Goal: Task Accomplishment & Management: Manage account settings

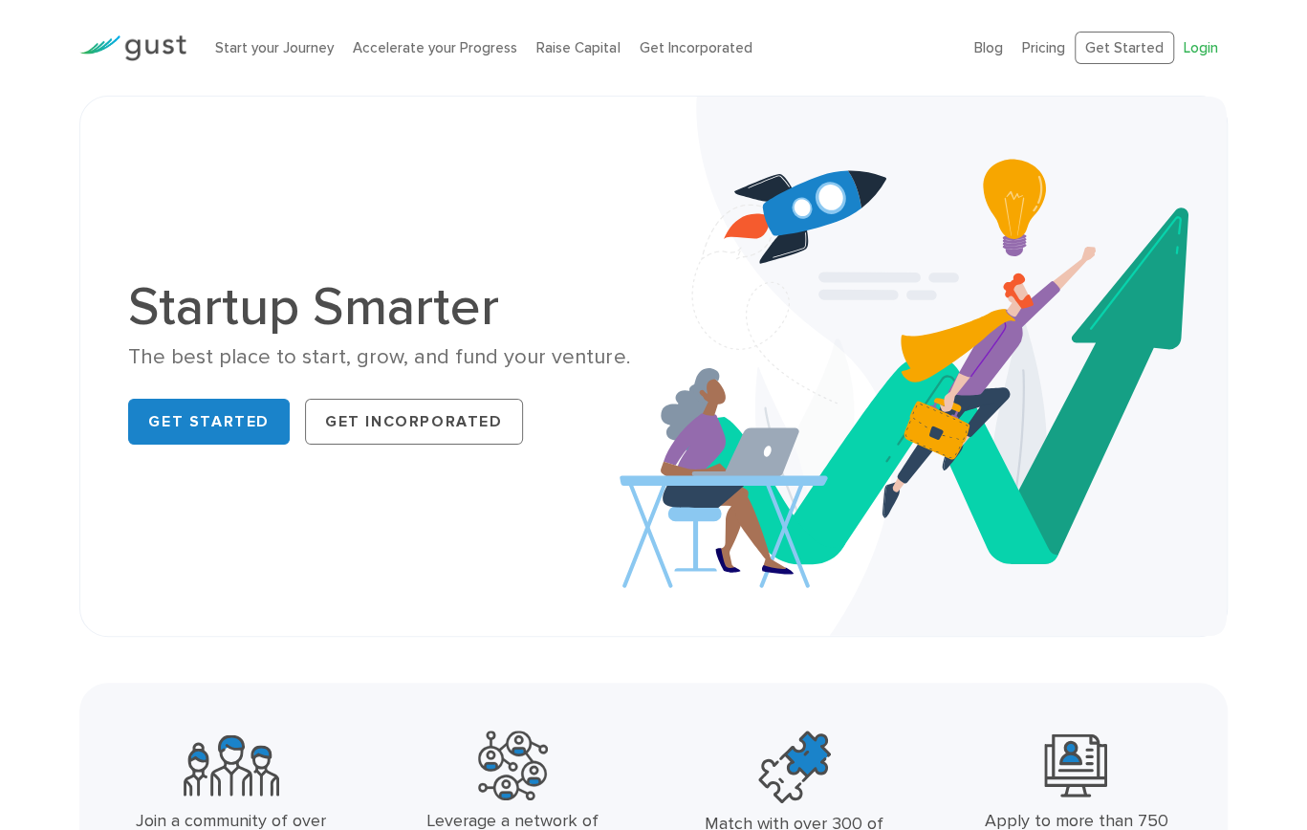
click at [1200, 46] on link "Login" at bounding box center [1201, 47] width 34 height 17
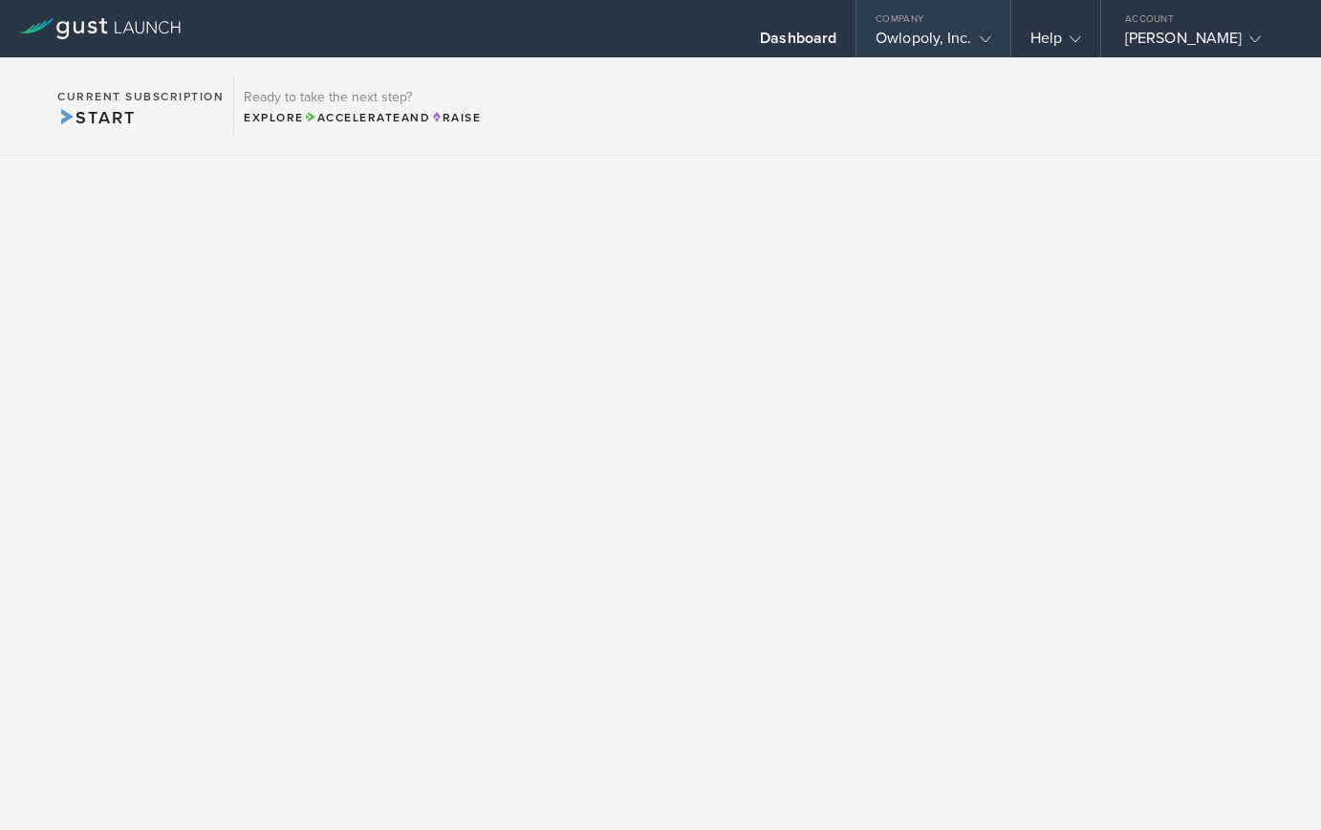
click at [936, 33] on div "Owlopoly, Inc." at bounding box center [933, 43] width 115 height 29
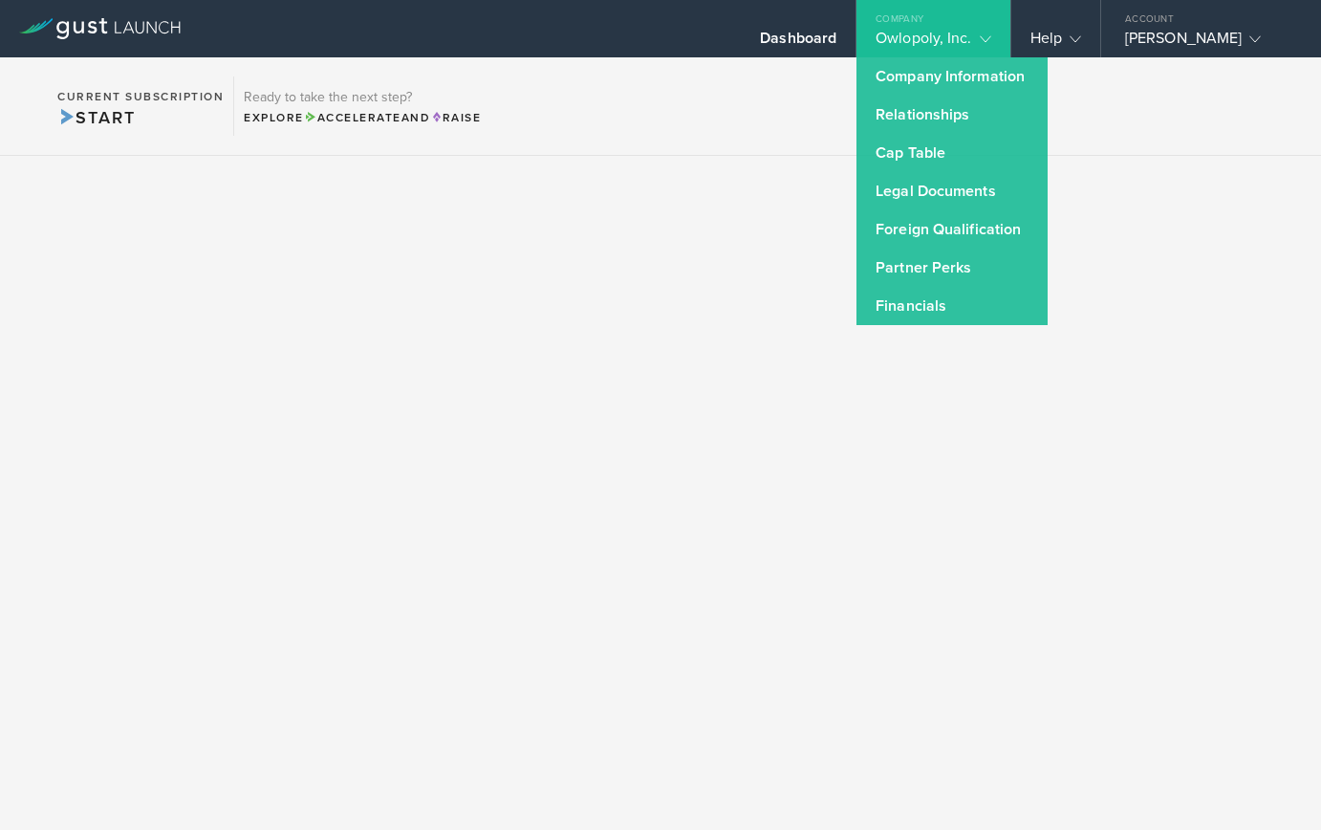
click at [642, 143] on section "Current Subscription Start Ready to take the next step? Explore Accelerate and …" at bounding box center [660, 106] width 1321 height 98
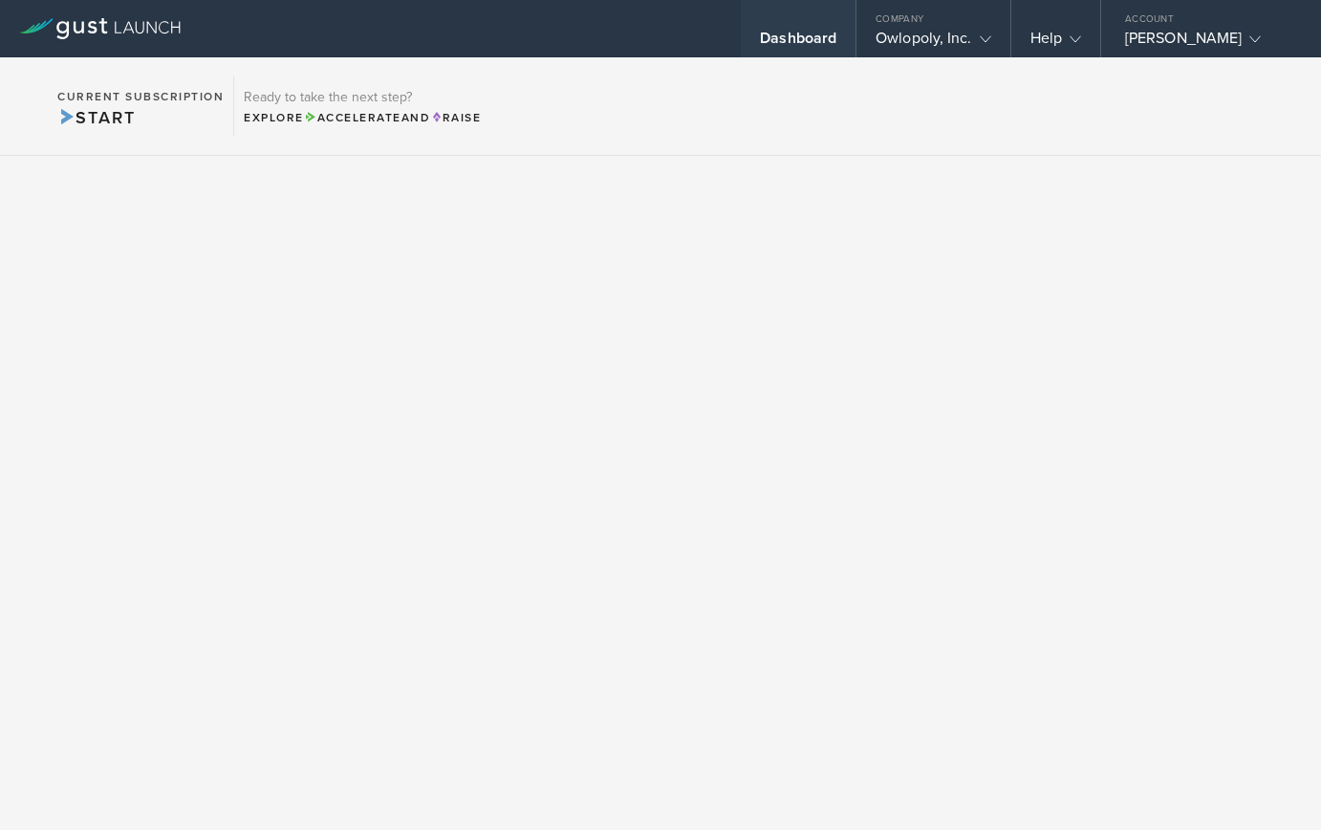
click at [809, 26] on div "Dashboard" at bounding box center [798, 28] width 115 height 57
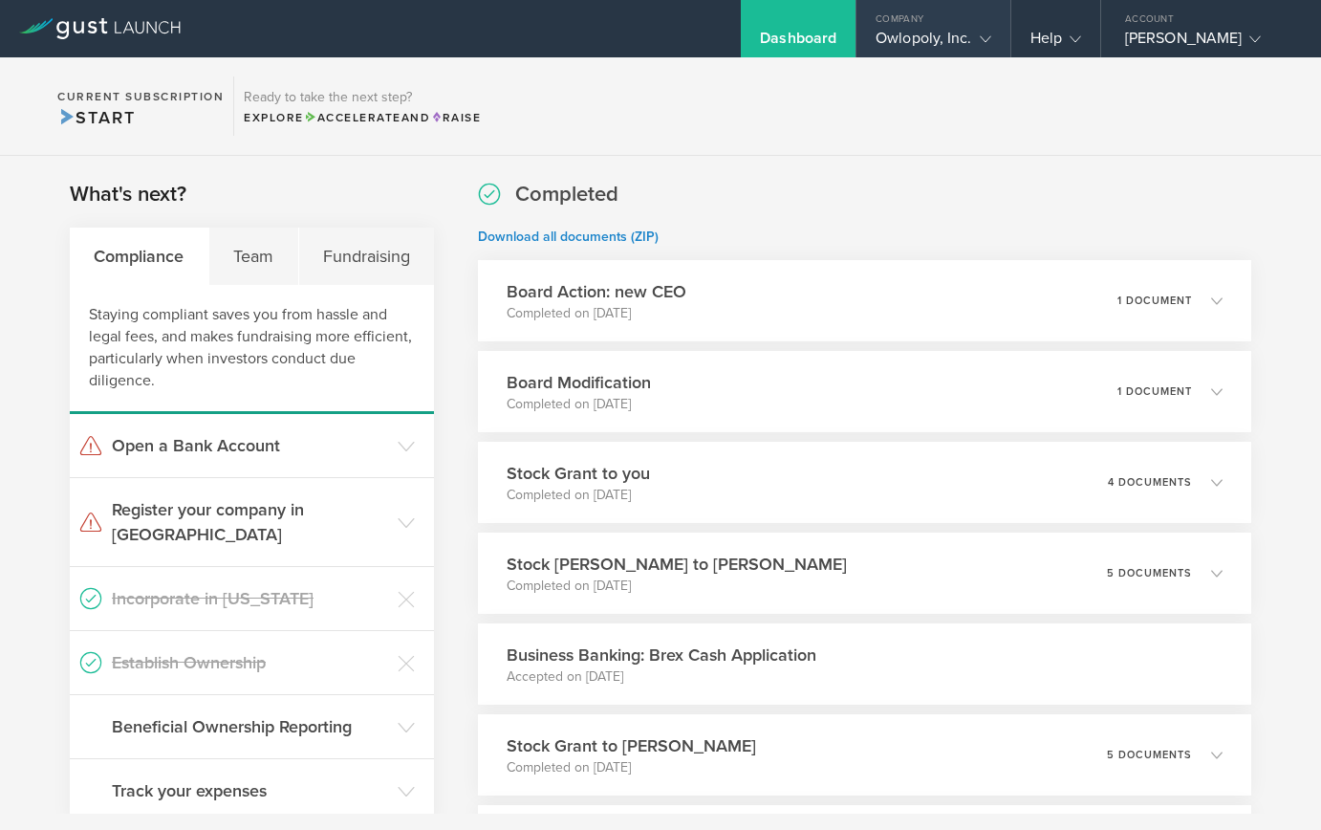
click at [900, 29] on div "Owlopoly, Inc." at bounding box center [933, 43] width 115 height 29
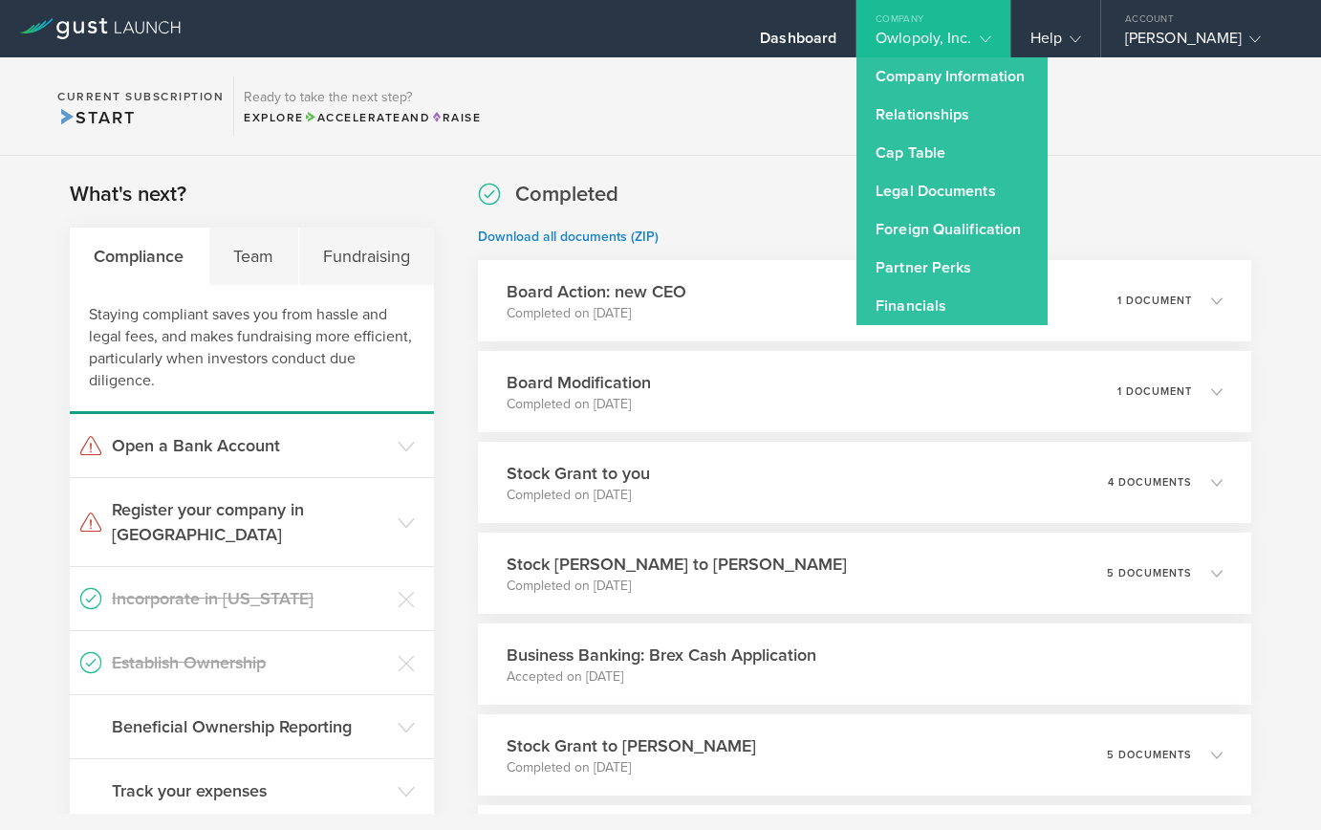
click at [106, 33] on icon at bounding box center [100, 28] width 162 height 21
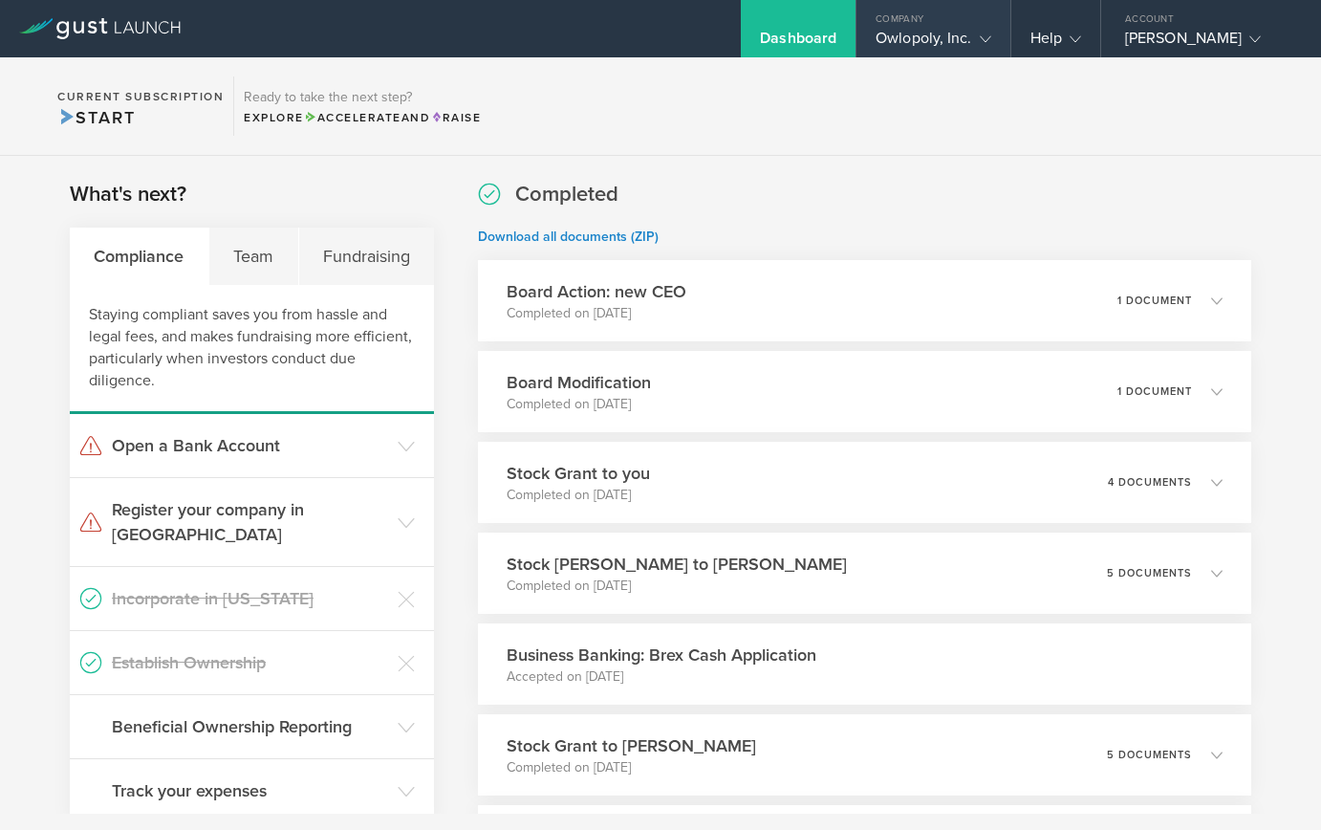
click at [951, 24] on div "Company" at bounding box center [933, 14] width 153 height 29
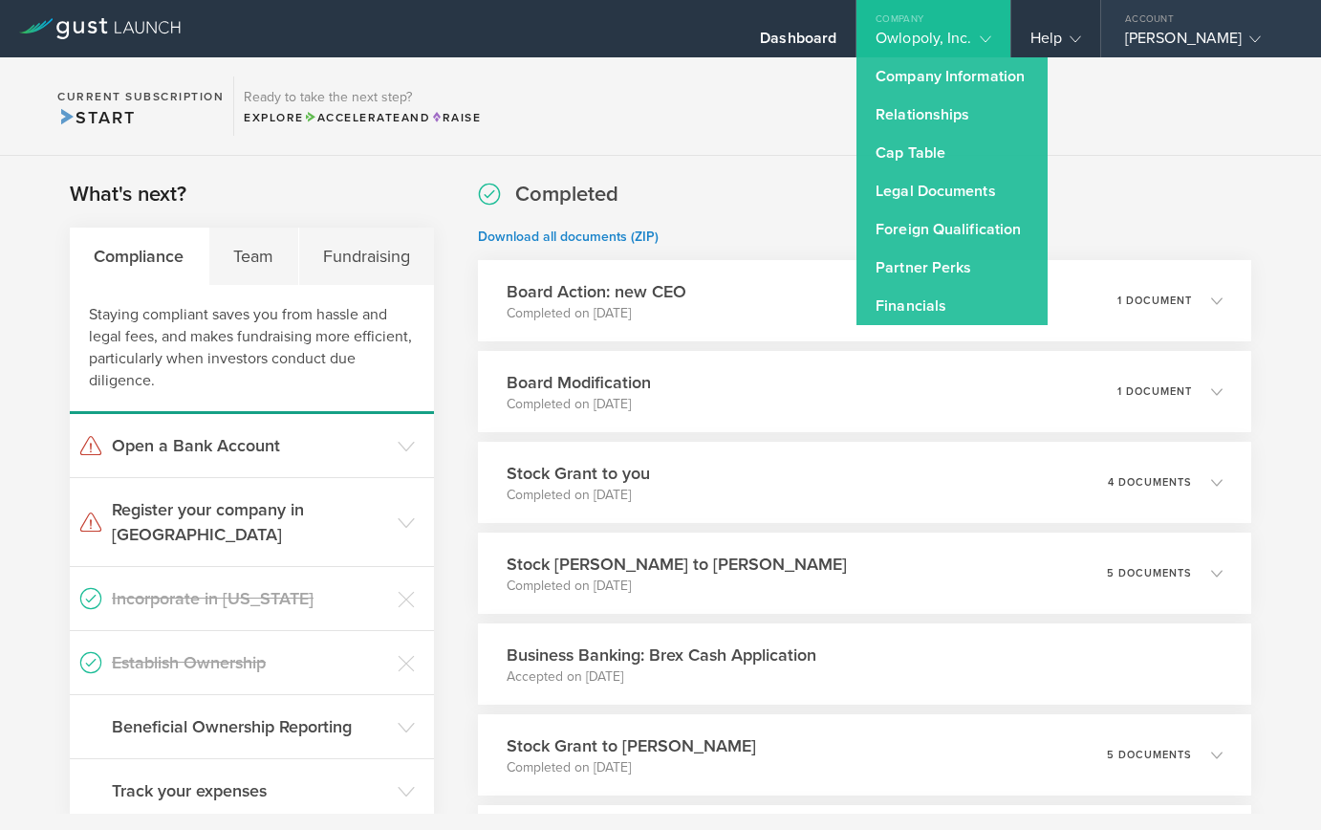
click at [1144, 46] on div "Jeremy Straub" at bounding box center [1206, 43] width 163 height 29
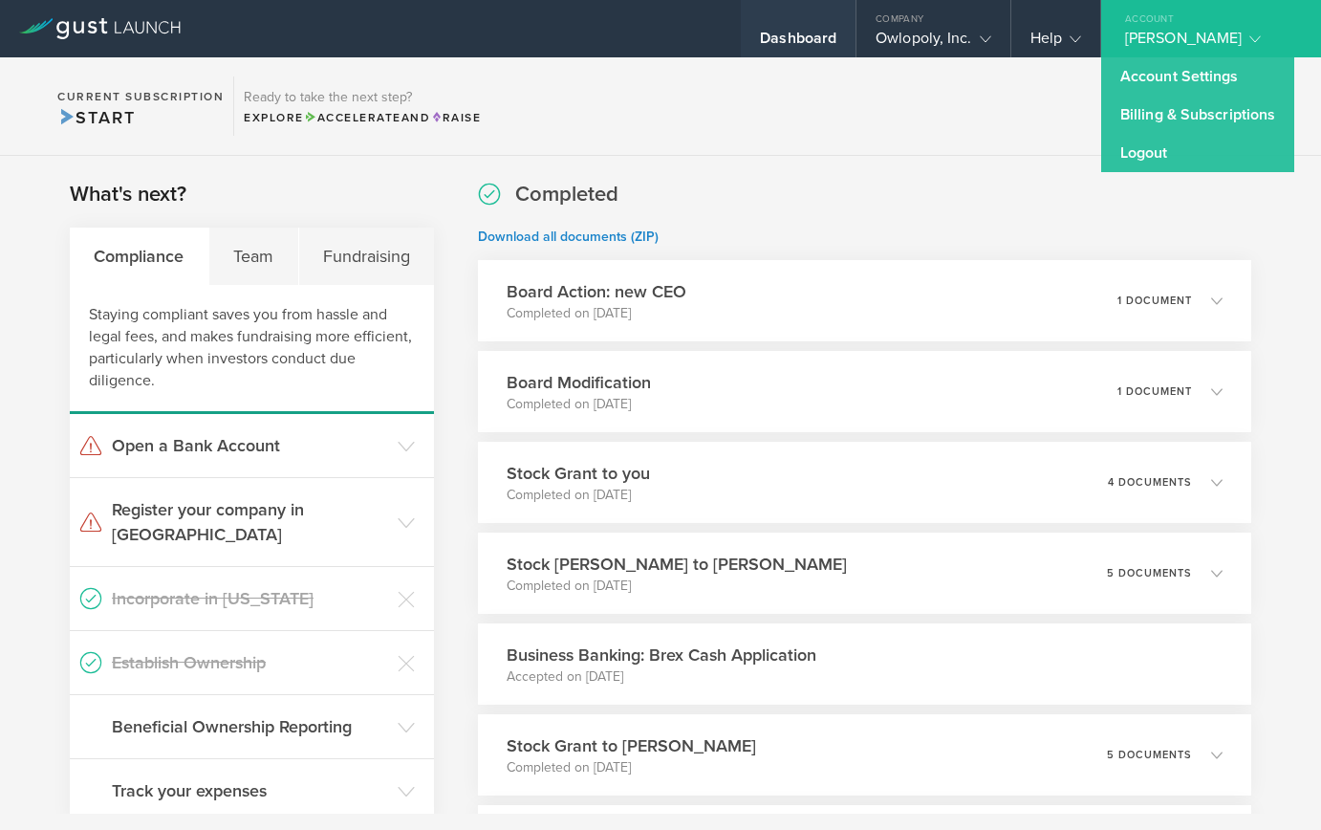
click at [790, 53] on div "Dashboard" at bounding box center [798, 43] width 76 height 29
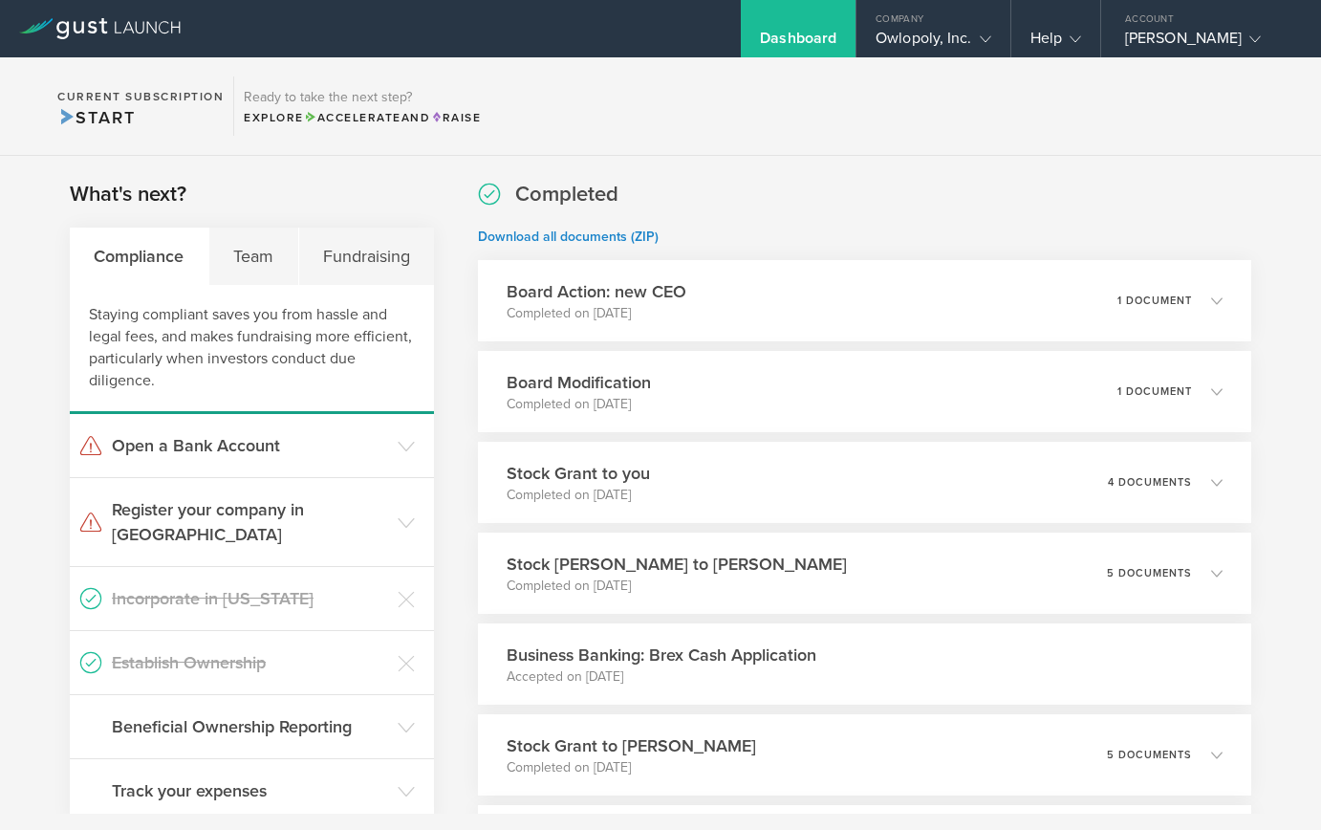
click at [165, 20] on icon at bounding box center [100, 28] width 162 height 21
click at [147, 33] on icon at bounding box center [100, 28] width 162 height 21
click at [952, 28] on div "Company" at bounding box center [933, 14] width 153 height 29
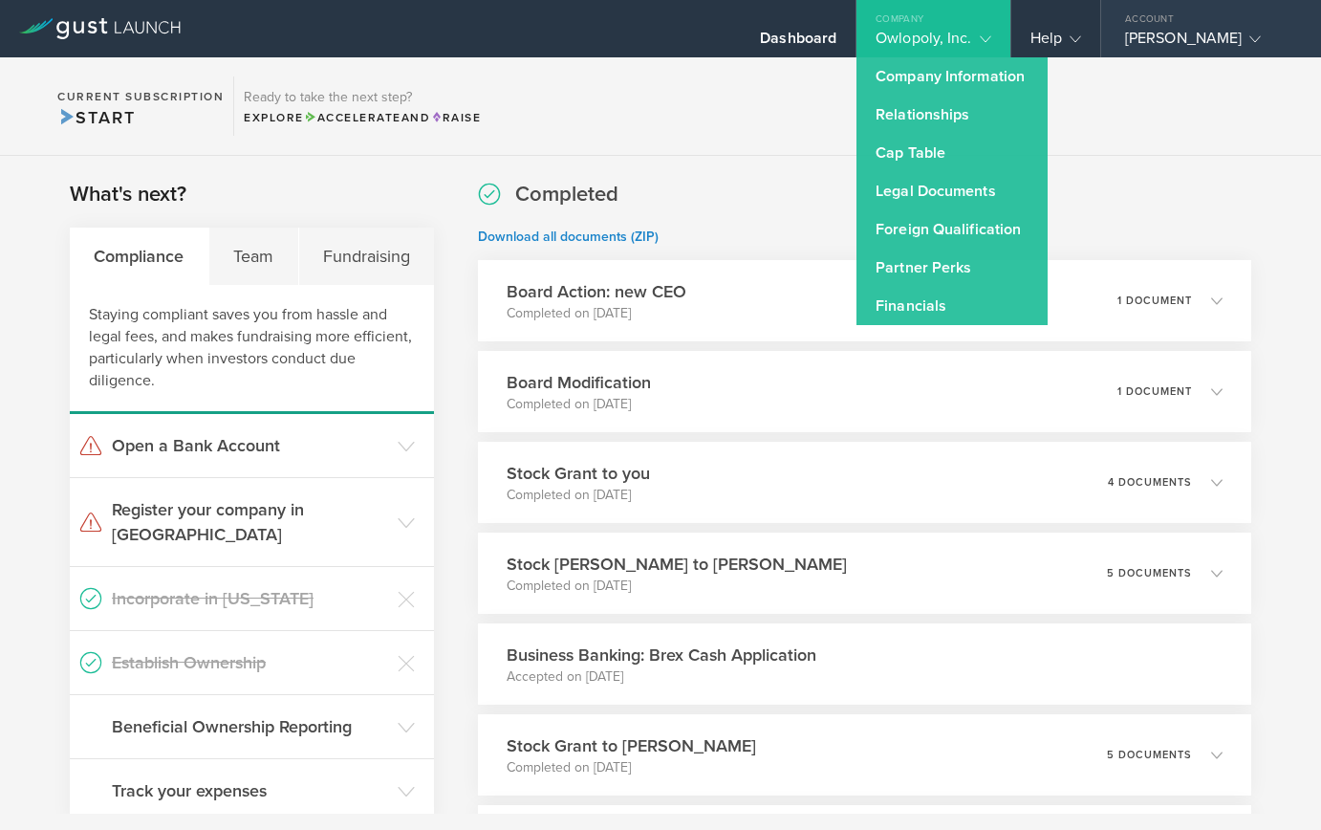
click at [1144, 54] on div "Jeremy Straub" at bounding box center [1206, 43] width 163 height 29
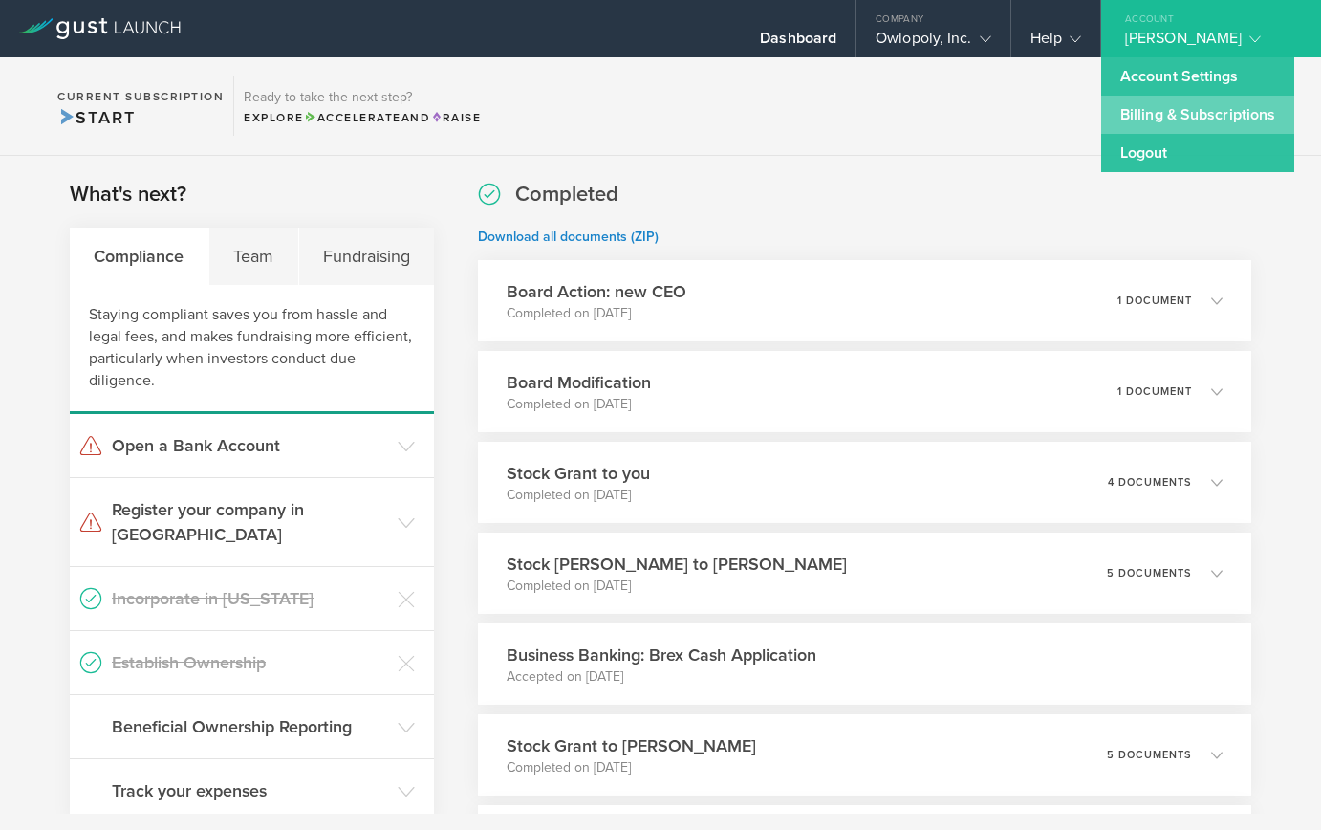
click at [1145, 118] on link "Billing & Subscriptions" at bounding box center [1197, 115] width 193 height 38
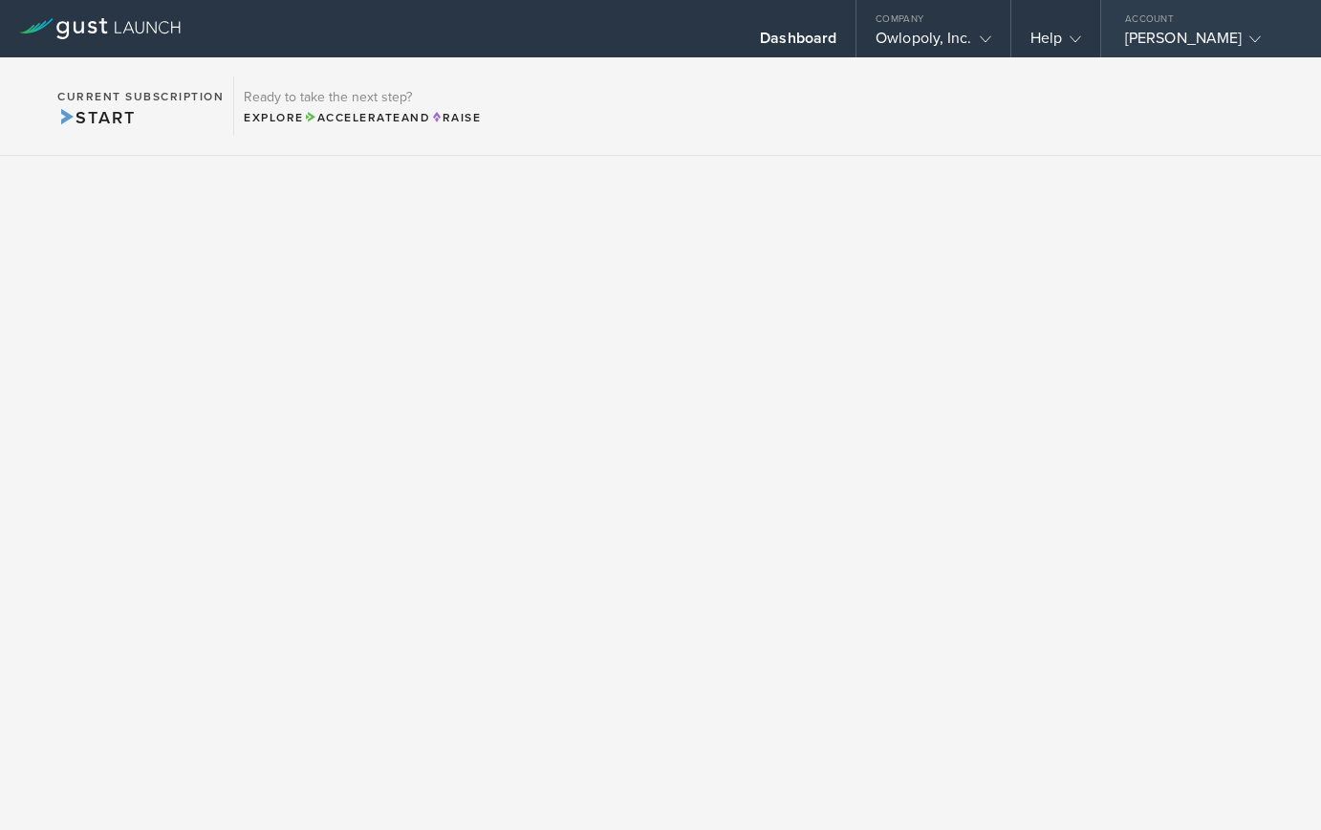
click at [1177, 37] on div "Jeremy Straub" at bounding box center [1206, 43] width 163 height 29
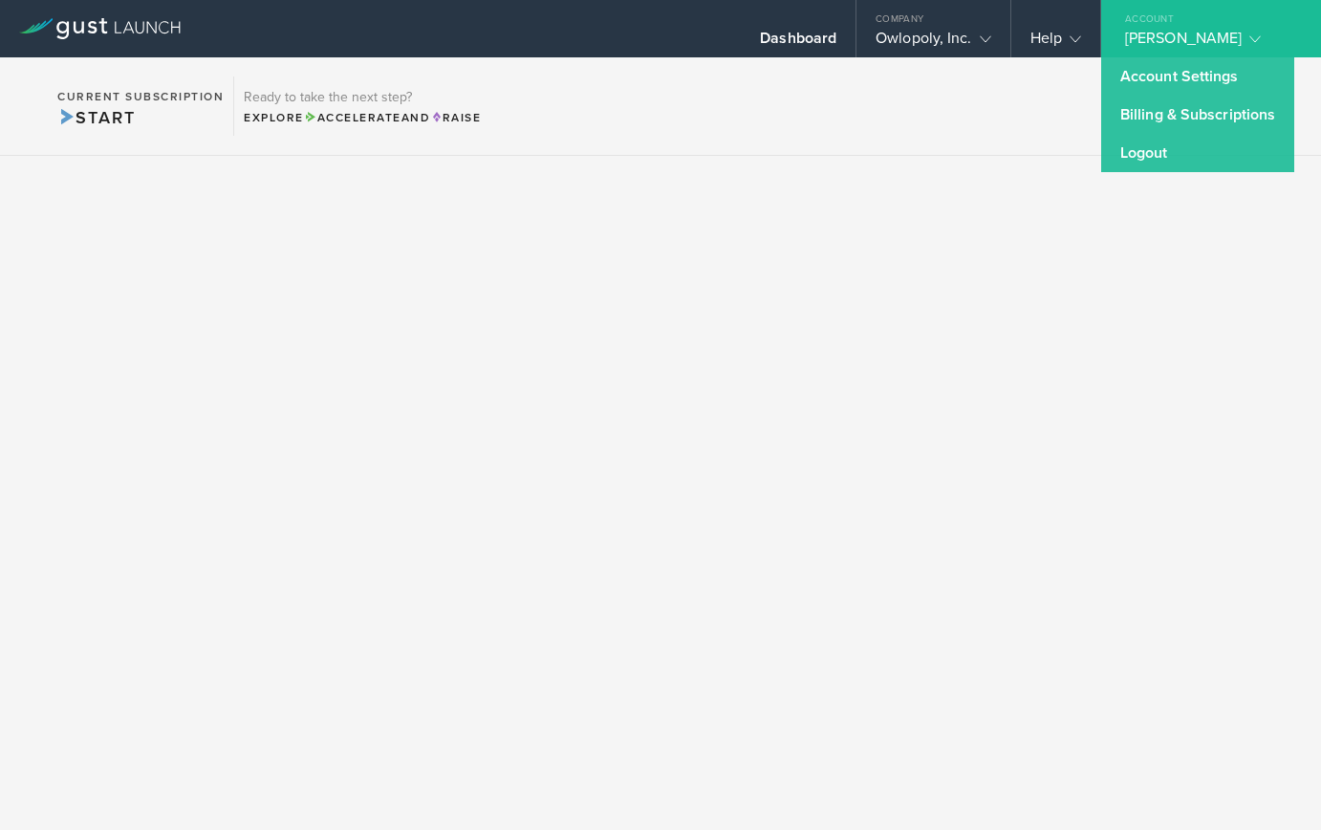
click at [1177, 37] on div "Jeremy Straub" at bounding box center [1206, 43] width 163 height 29
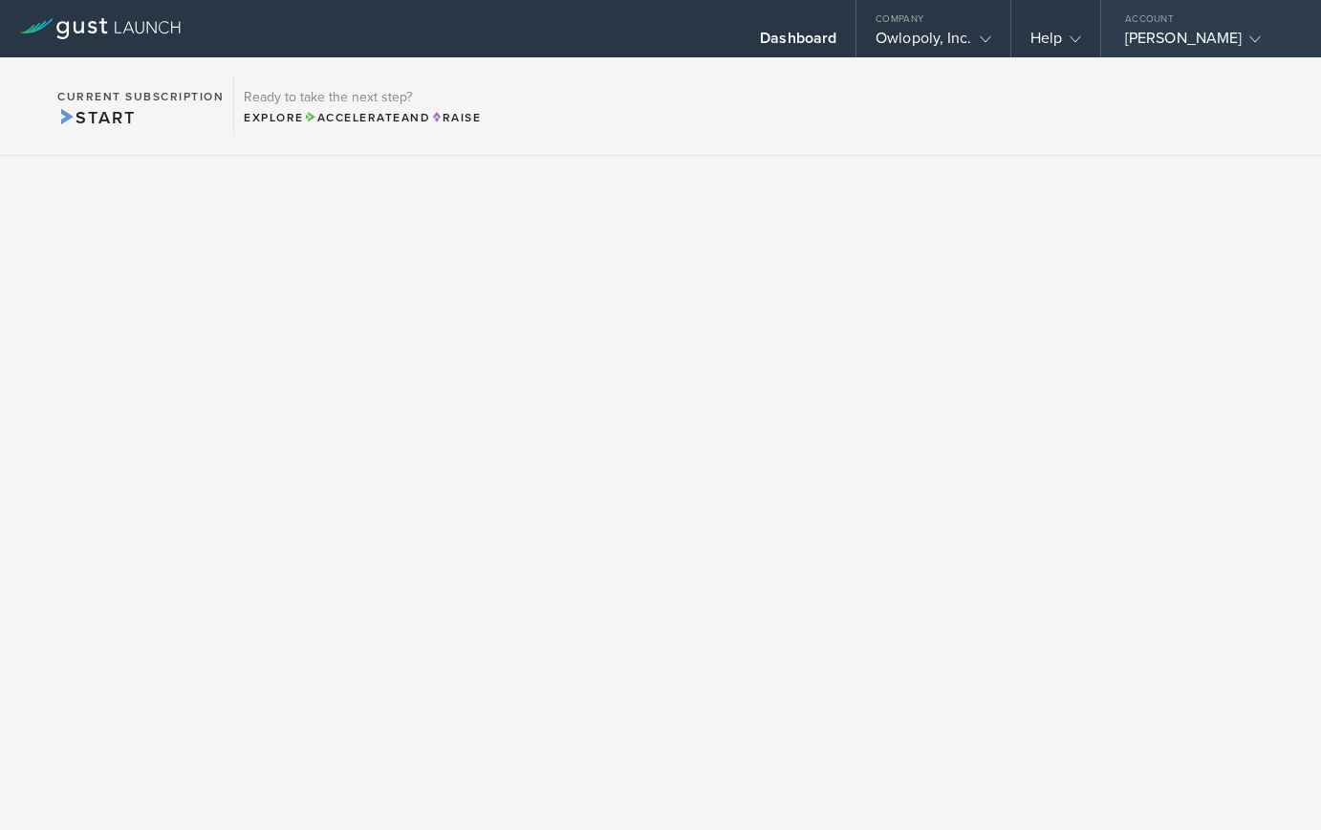
click at [1177, 37] on div "Jeremy Straub" at bounding box center [1206, 43] width 163 height 29
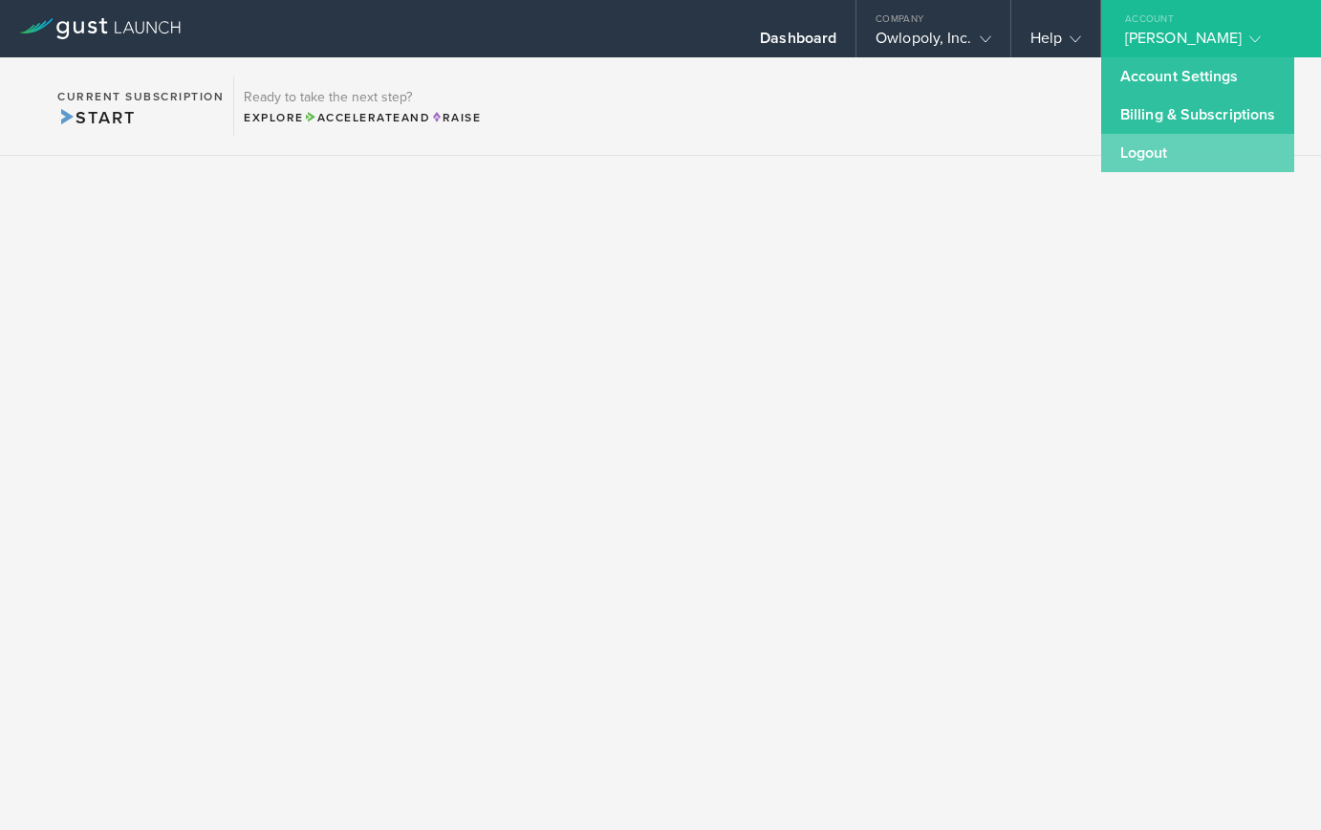
click at [1153, 158] on link "Logout" at bounding box center [1197, 153] width 193 height 38
